Goal: Transaction & Acquisition: Download file/media

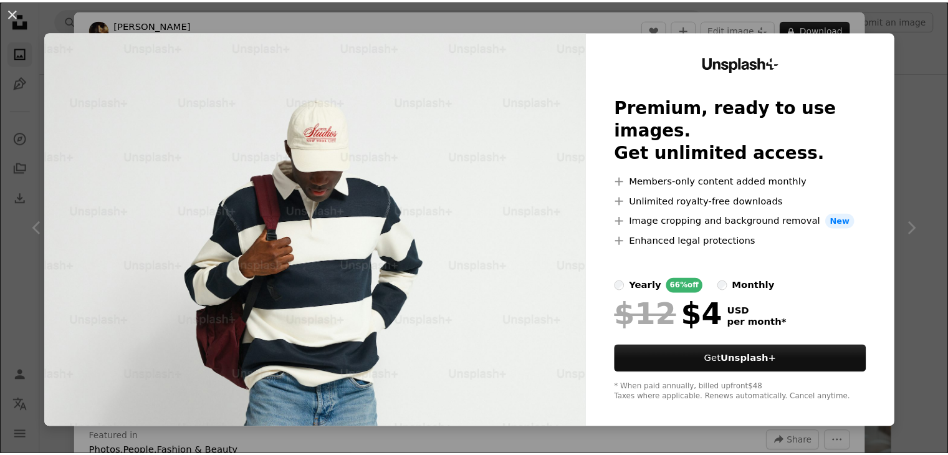
scroll to position [24622, 0]
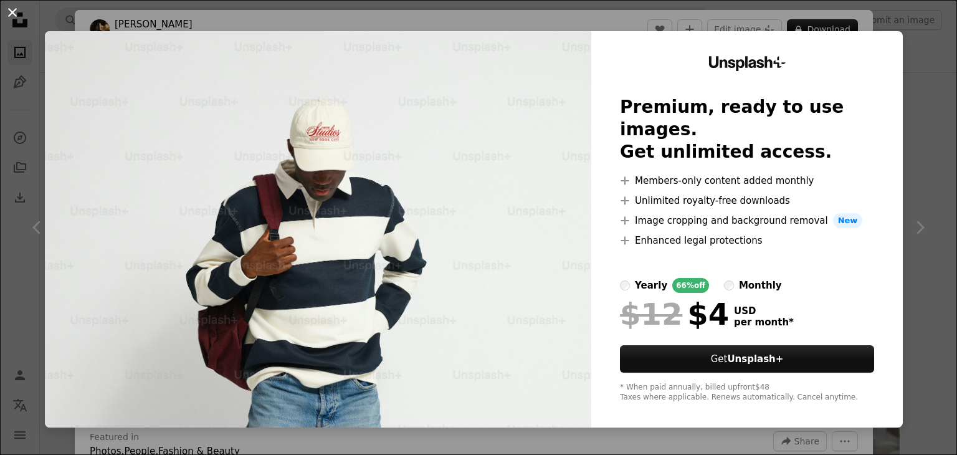
click at [20, 17] on button "An X shape" at bounding box center [12, 12] width 15 height 15
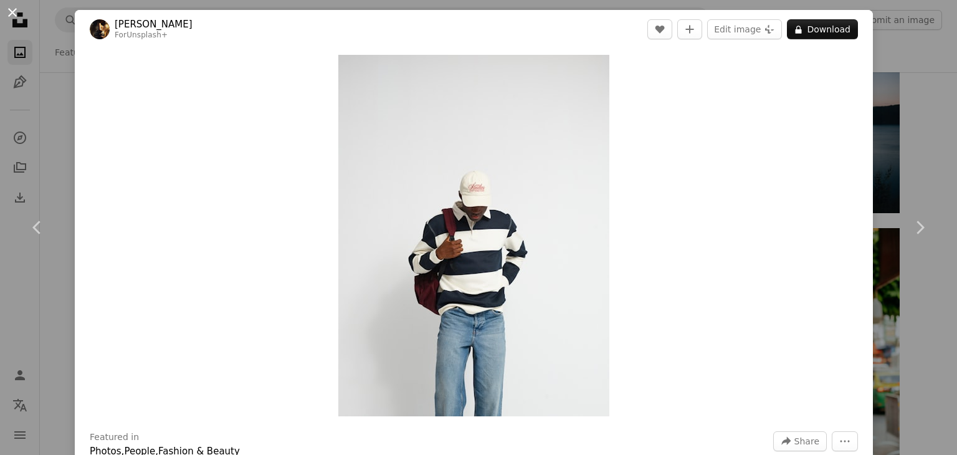
click at [6, 10] on button "An X shape" at bounding box center [12, 12] width 15 height 15
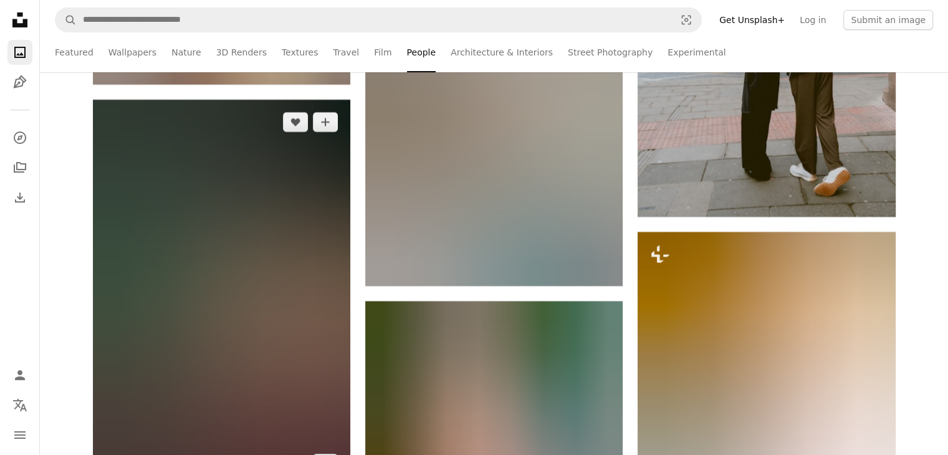
scroll to position [47250, 0]
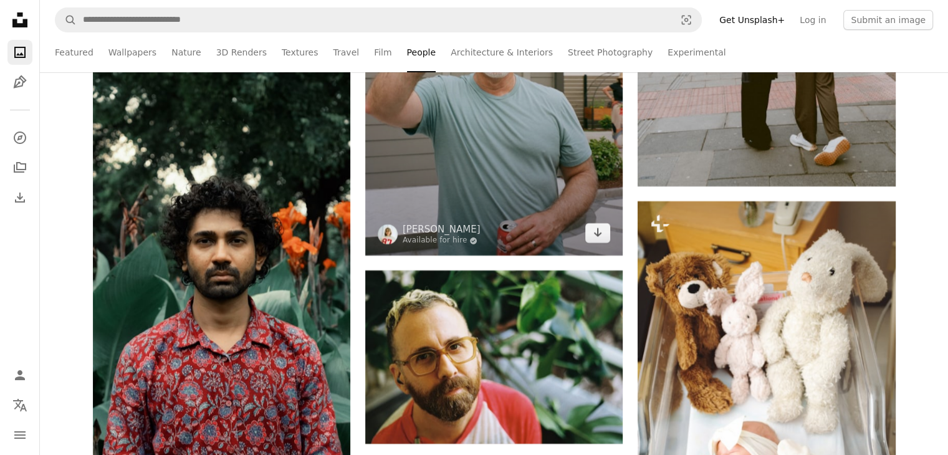
click at [421, 201] on img at bounding box center [493, 61] width 257 height 388
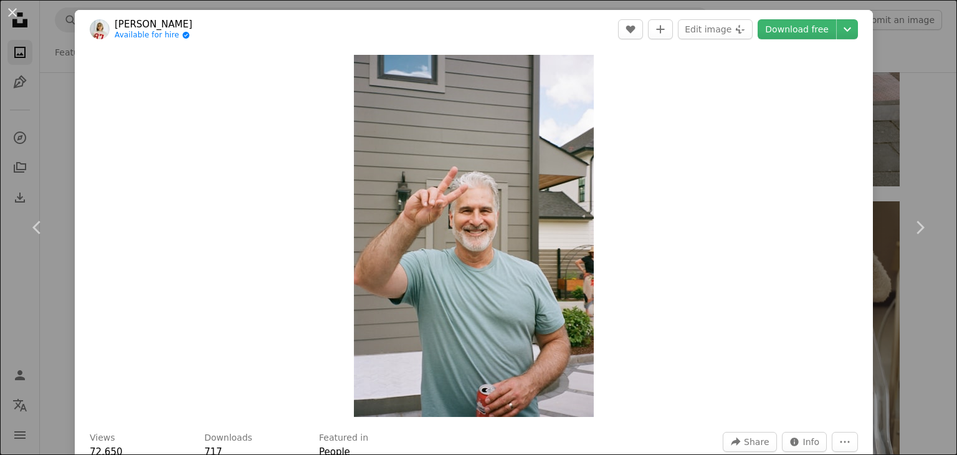
drag, startPoint x: 25, startPoint y: 16, endPoint x: 16, endPoint y: 17, distance: 9.4
click at [20, 11] on button "An X shape" at bounding box center [12, 12] width 15 height 15
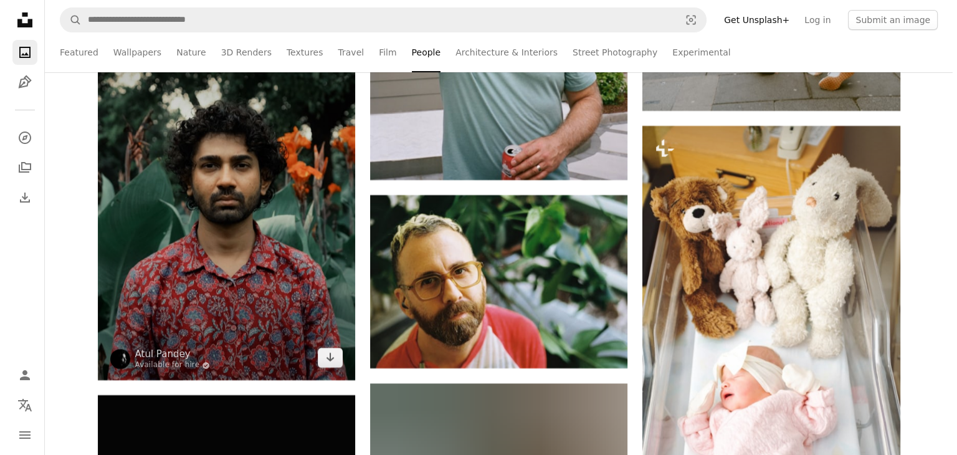
scroll to position [47312, 0]
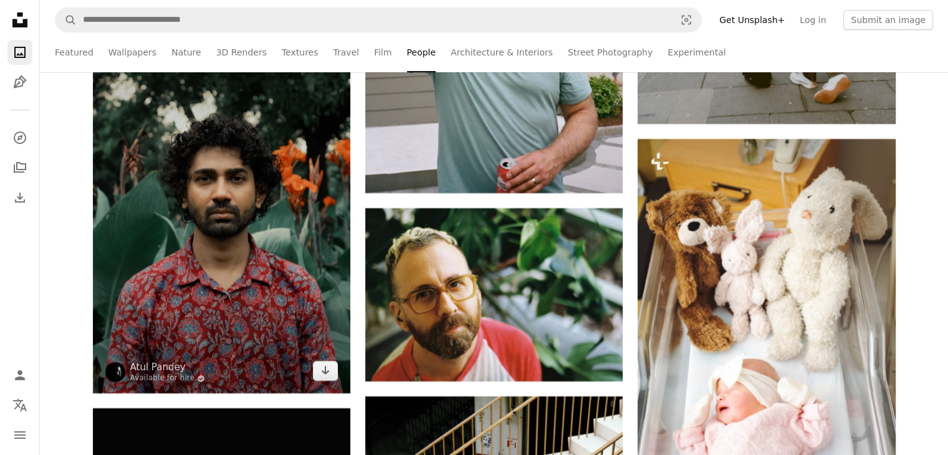
click at [213, 286] on img at bounding box center [221, 200] width 257 height 386
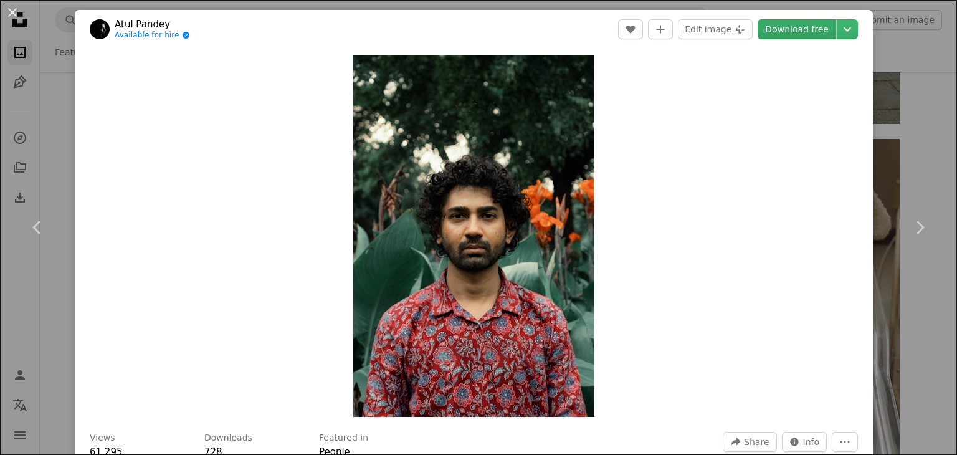
click at [789, 28] on link "Download free" at bounding box center [797, 29] width 79 height 20
